Goal: Answer question/provide support: Share knowledge or assist other users

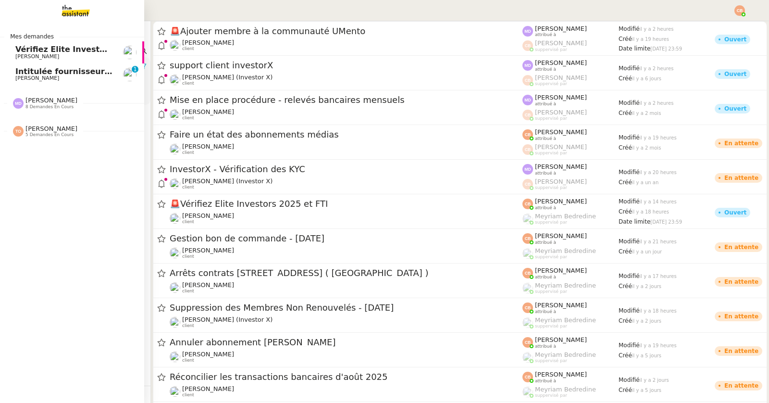
click at [30, 75] on span "[PERSON_NAME]" at bounding box center [37, 78] width 44 height 6
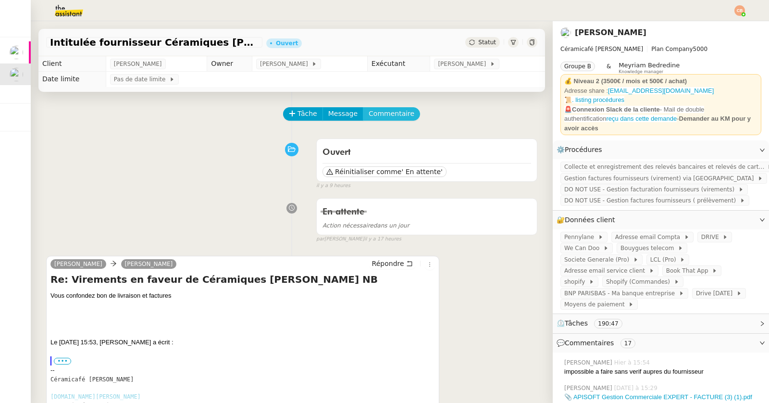
click at [382, 114] on span "Commentaire" at bounding box center [392, 113] width 46 height 11
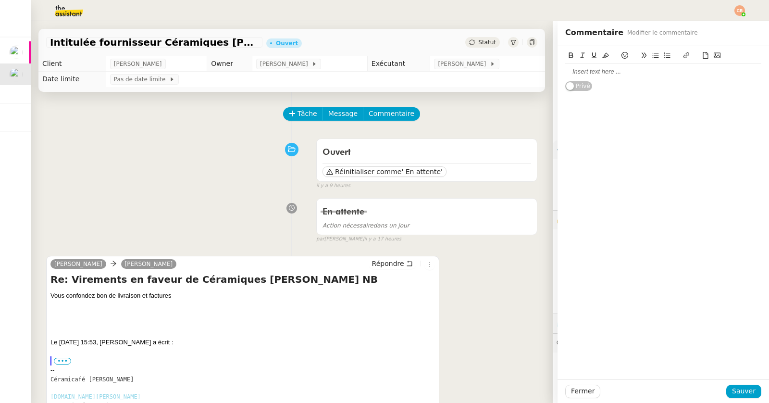
click at [611, 75] on div at bounding box center [663, 71] width 196 height 9
click at [742, 386] on span "Sauver" at bounding box center [744, 390] width 24 height 11
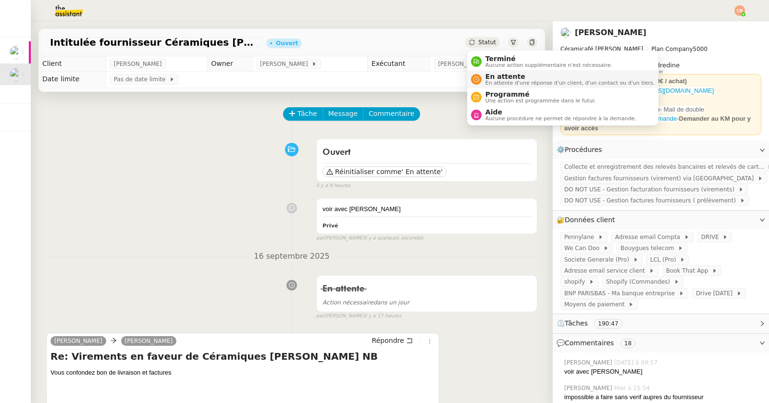
click at [486, 76] on span "En attente" at bounding box center [569, 77] width 169 height 8
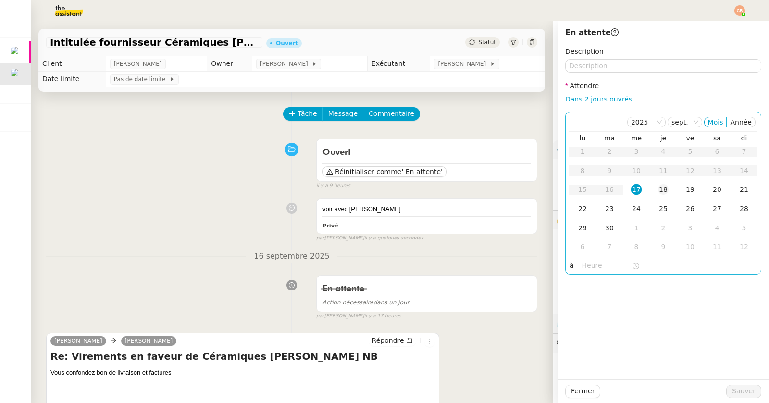
click at [666, 186] on div "18" at bounding box center [663, 189] width 11 height 11
click at [596, 264] on input "text" at bounding box center [607, 265] width 50 height 11
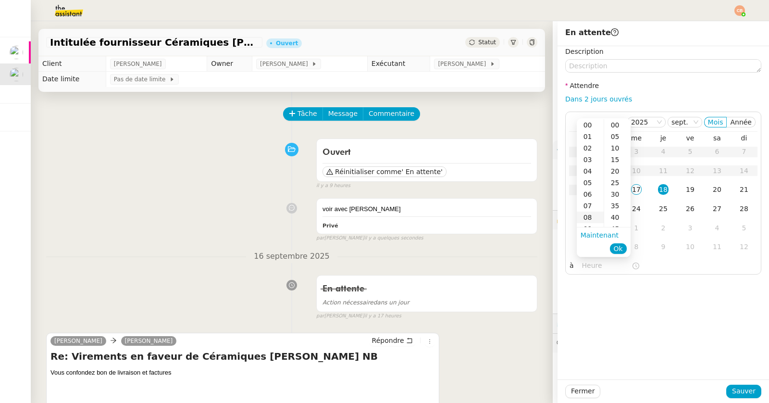
click at [590, 213] on div "08" at bounding box center [590, 217] width 27 height 12
click at [615, 128] on div "00" at bounding box center [617, 125] width 26 height 12
type input "08:00"
click at [641, 316] on div "Description Attendre Dans 2 jours ouvrés [DATE] Mois Année lu ma me je ve sa di…" at bounding box center [663, 212] width 211 height 333
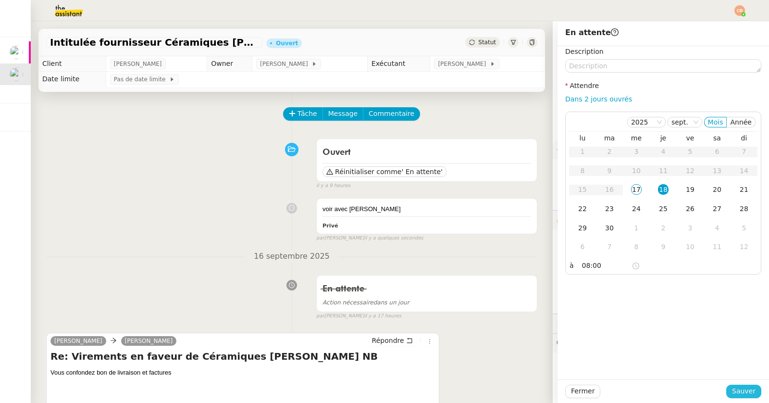
click at [737, 390] on span "Sauver" at bounding box center [744, 390] width 24 height 11
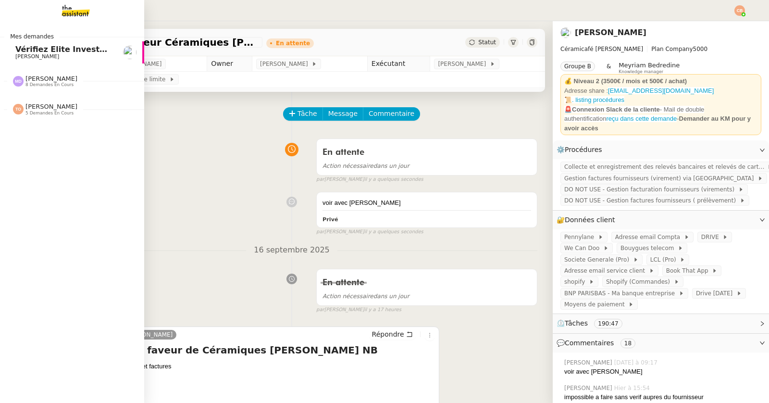
click at [23, 48] on span "Vérifiez Elite Investors 2025 et FTI" at bounding box center [89, 49] width 149 height 9
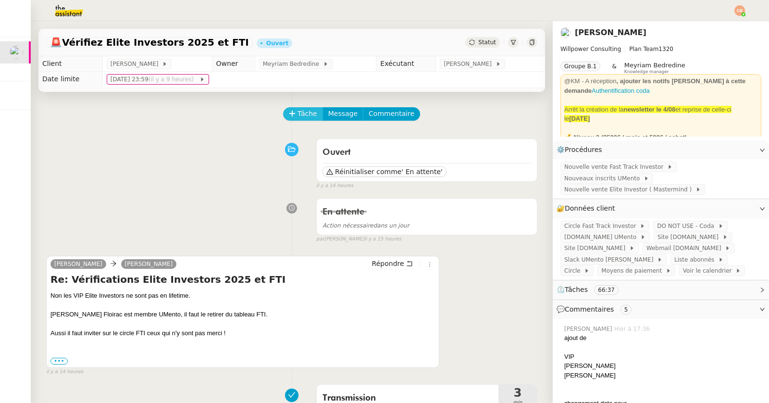
click at [295, 112] on icon at bounding box center [292, 113] width 7 height 7
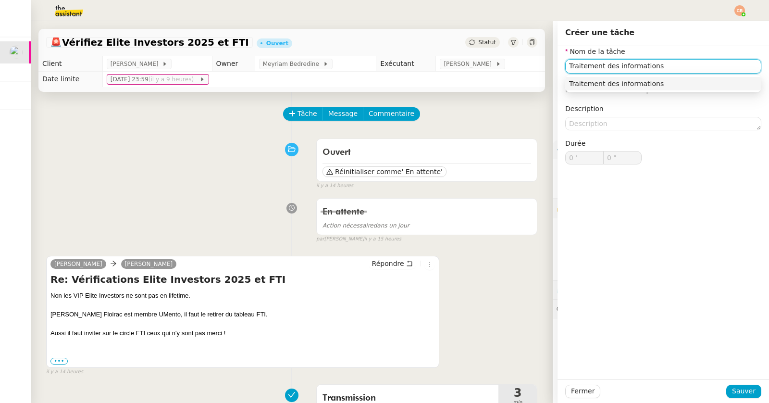
click at [627, 82] on div "Traitement des informations" at bounding box center [663, 83] width 188 height 9
type input "Traitement des informations"
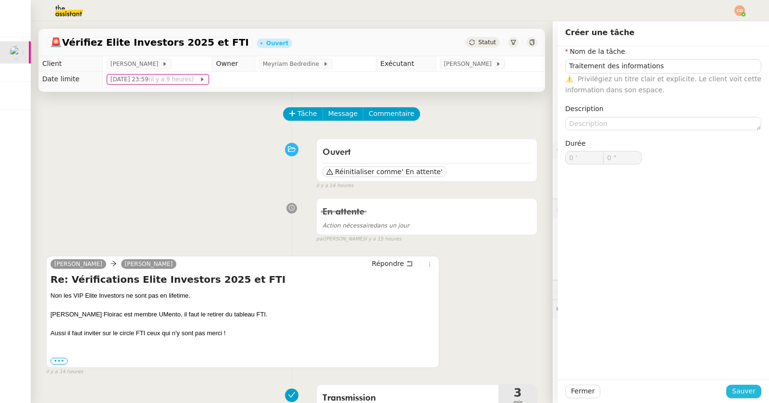
click at [736, 389] on span "Sauver" at bounding box center [744, 390] width 24 height 11
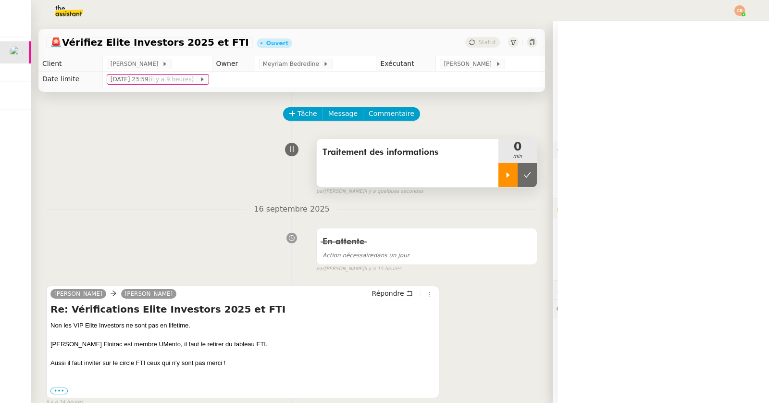
click at [507, 173] on icon at bounding box center [508, 174] width 3 height 5
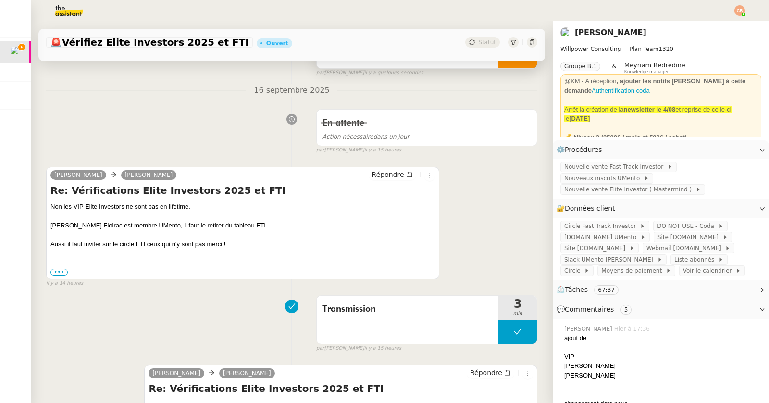
scroll to position [210, 0]
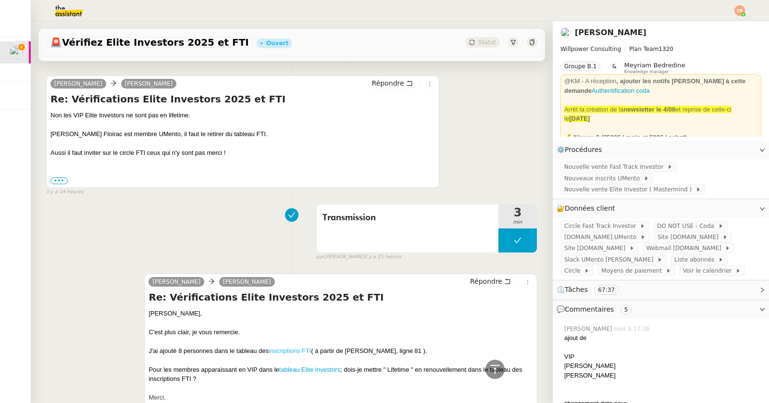
click at [278, 348] on link "inscriptions FTI" at bounding box center [290, 350] width 42 height 7
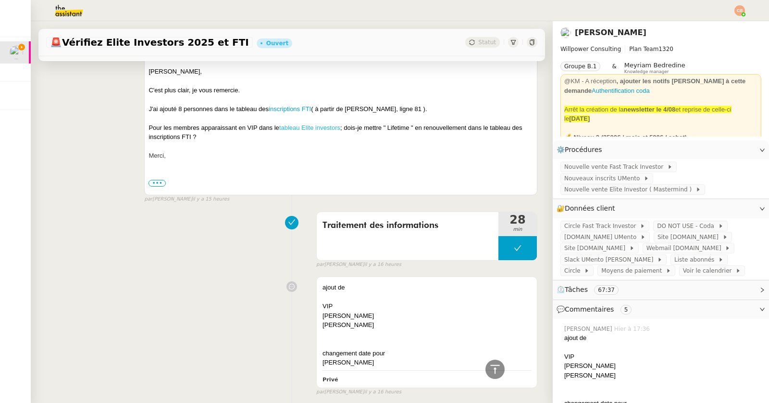
scroll to position [684, 0]
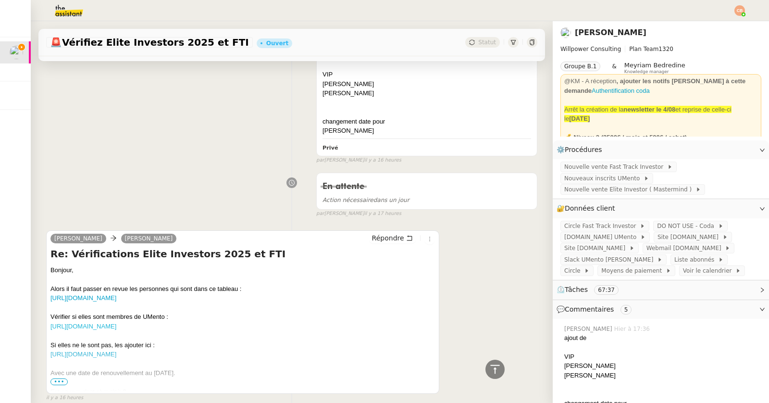
click at [116, 323] on link "[URL][DOMAIN_NAME]" at bounding box center [83, 326] width 66 height 7
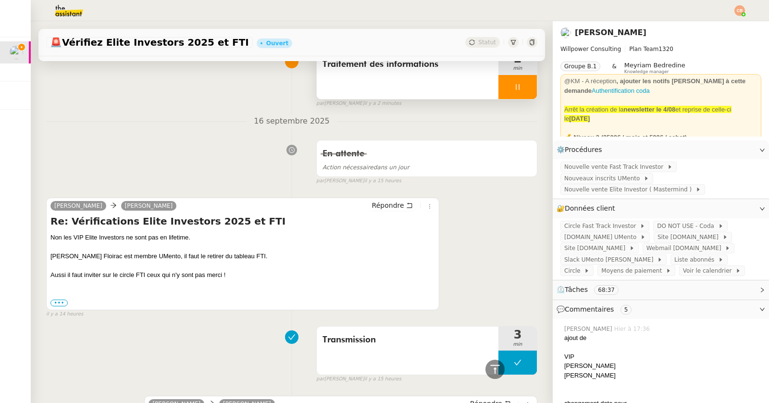
scroll to position [0, 0]
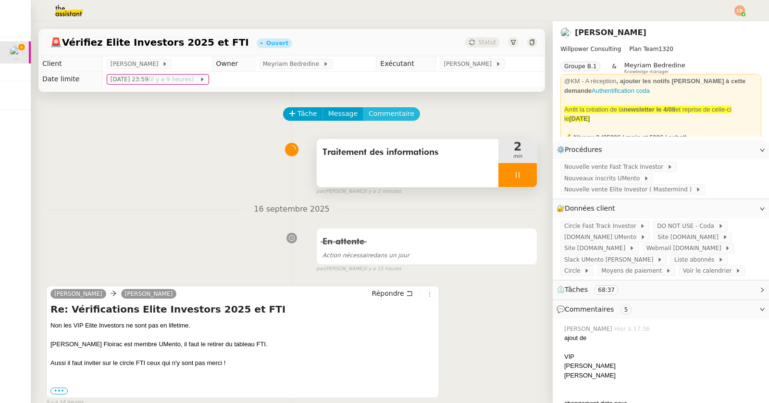
click at [396, 113] on span "Commentaire" at bounding box center [392, 113] width 46 height 11
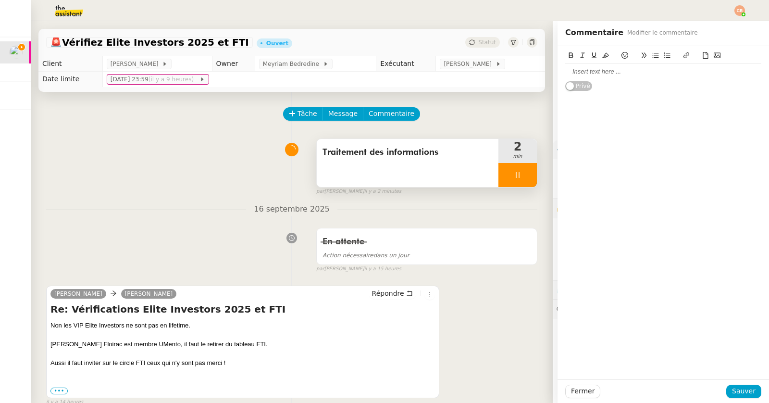
click at [581, 75] on div at bounding box center [663, 71] width 196 height 9
click at [737, 388] on span "Sauver" at bounding box center [744, 390] width 24 height 11
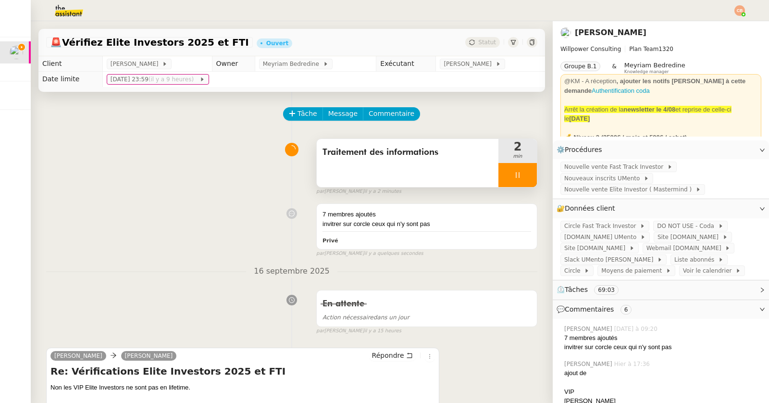
click at [515, 178] on div at bounding box center [517, 175] width 38 height 24
click at [527, 177] on icon at bounding box center [527, 175] width 8 height 8
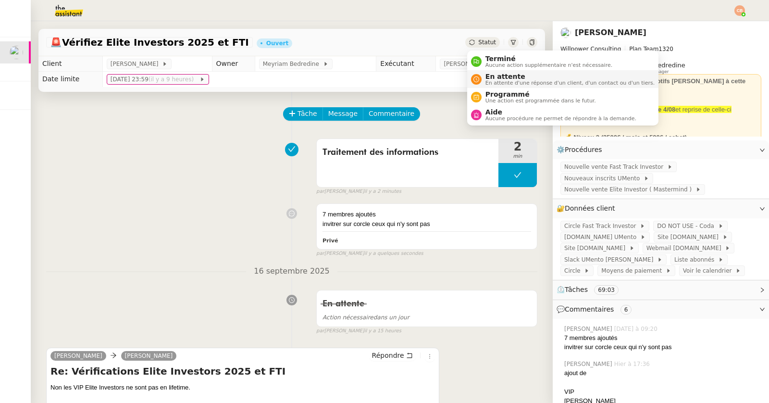
click at [493, 81] on span "En attente d'une réponse d'un client, d'un contact ou d'un tiers." at bounding box center [569, 82] width 169 height 5
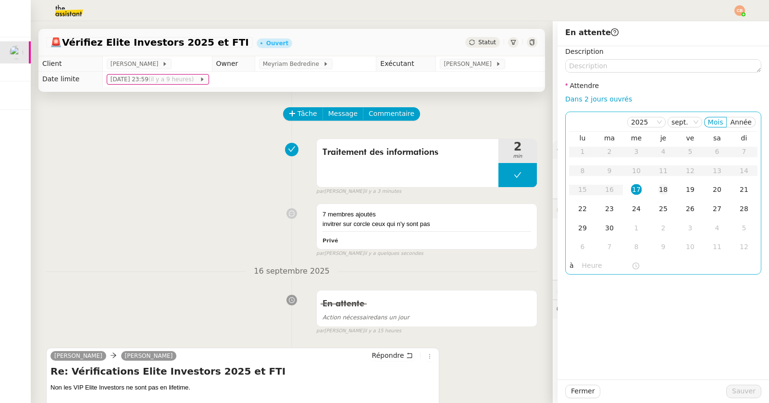
click at [663, 187] on div "18" at bounding box center [663, 189] width 11 height 11
click at [590, 268] on input "text" at bounding box center [607, 265] width 50 height 11
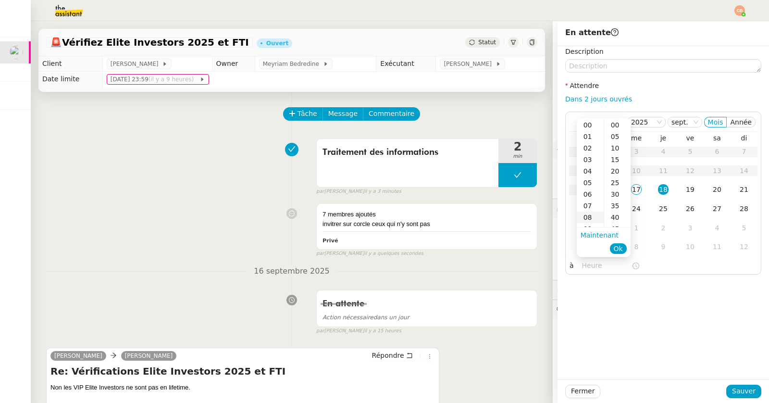
click at [590, 215] on div "08" at bounding box center [590, 217] width 27 height 12
click at [612, 127] on div "00" at bounding box center [617, 125] width 26 height 12
type input "08:00"
click at [630, 338] on div "Description Attendre Dans 2 jours ouvrés [DATE] Mois Année lu ma me je ve sa di…" at bounding box center [663, 212] width 211 height 333
click at [735, 391] on span "Sauver" at bounding box center [744, 390] width 24 height 11
